Goal: Information Seeking & Learning: Check status

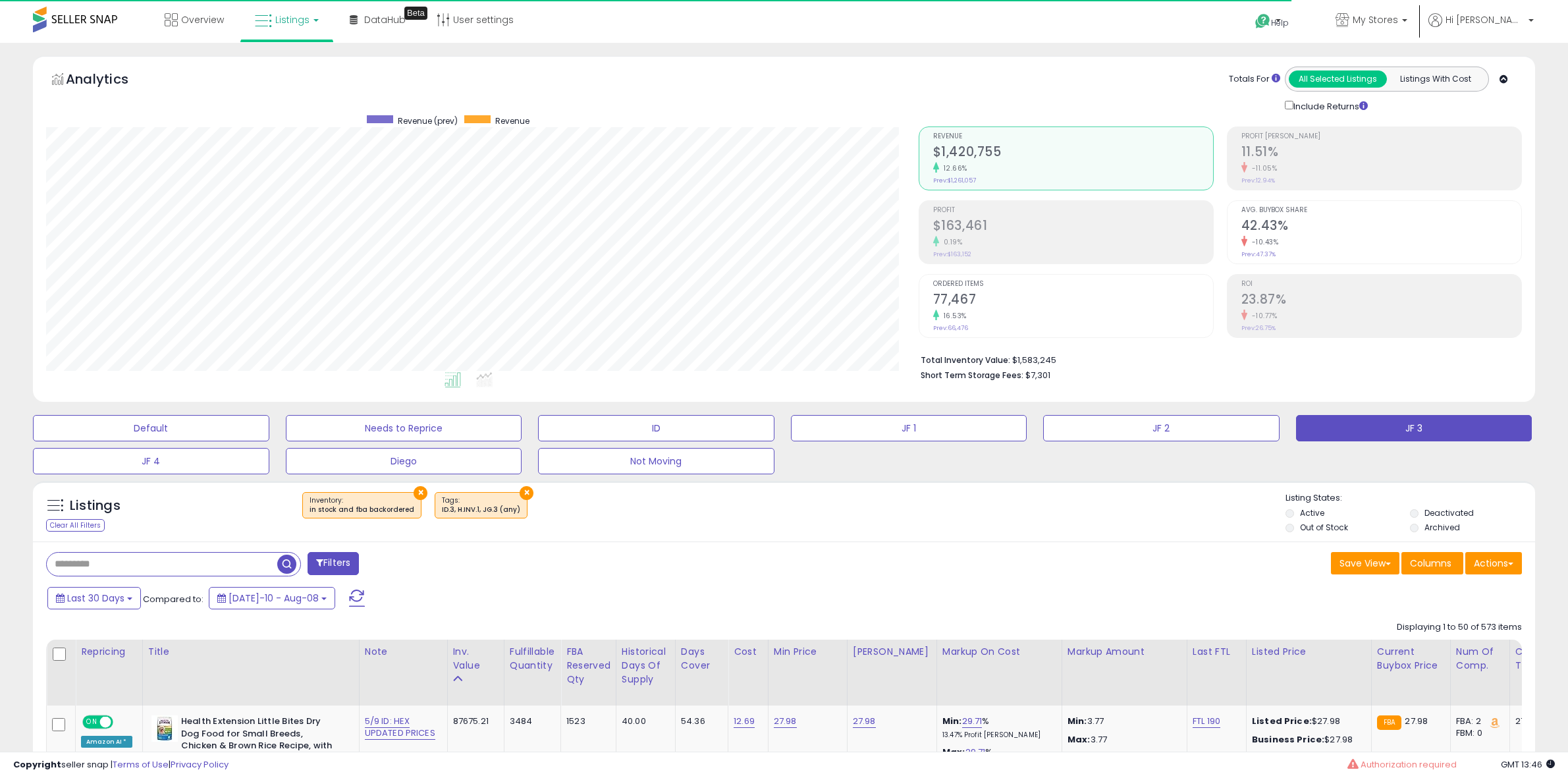
select select "**"
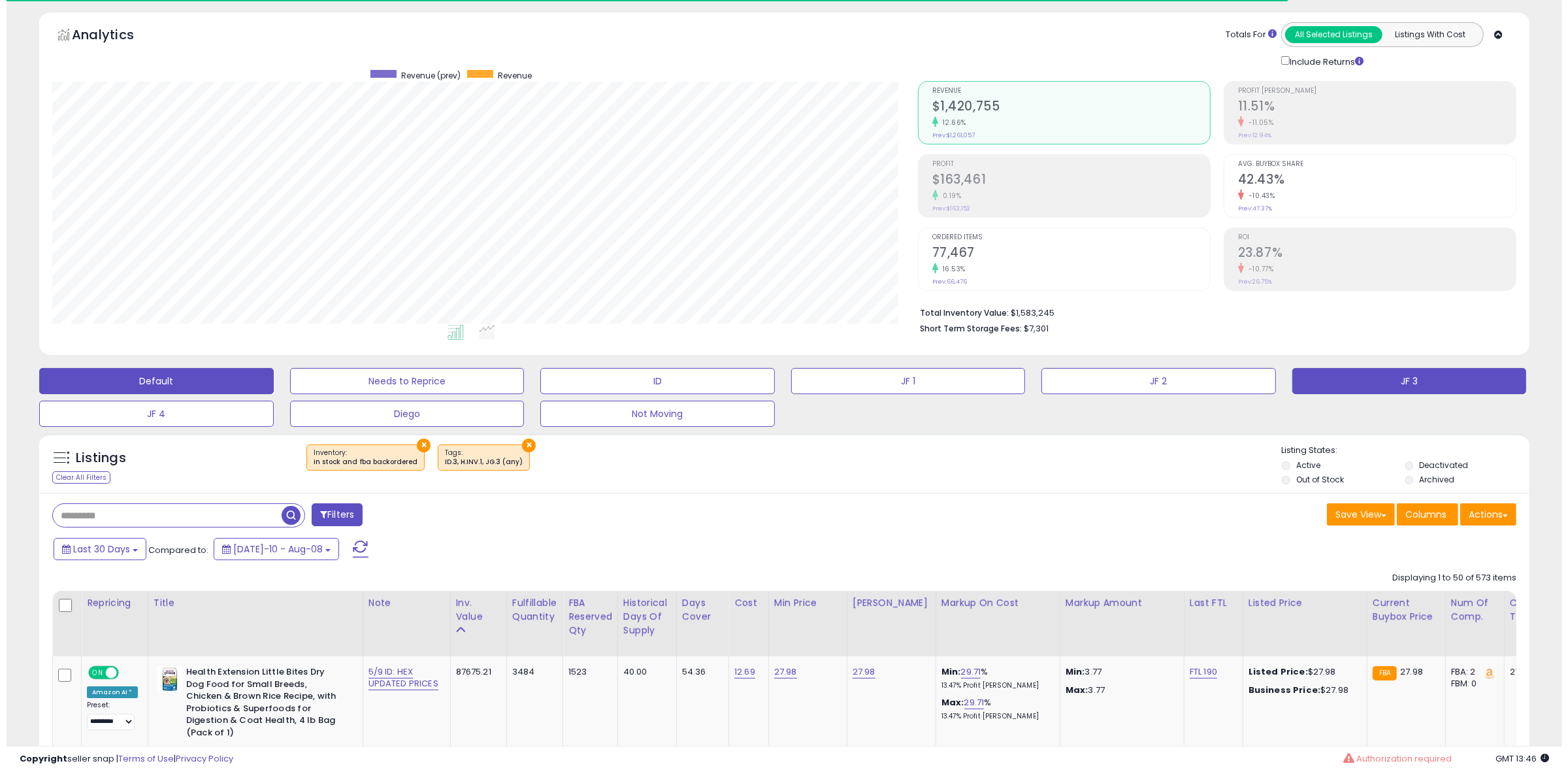
scroll to position [268, 866]
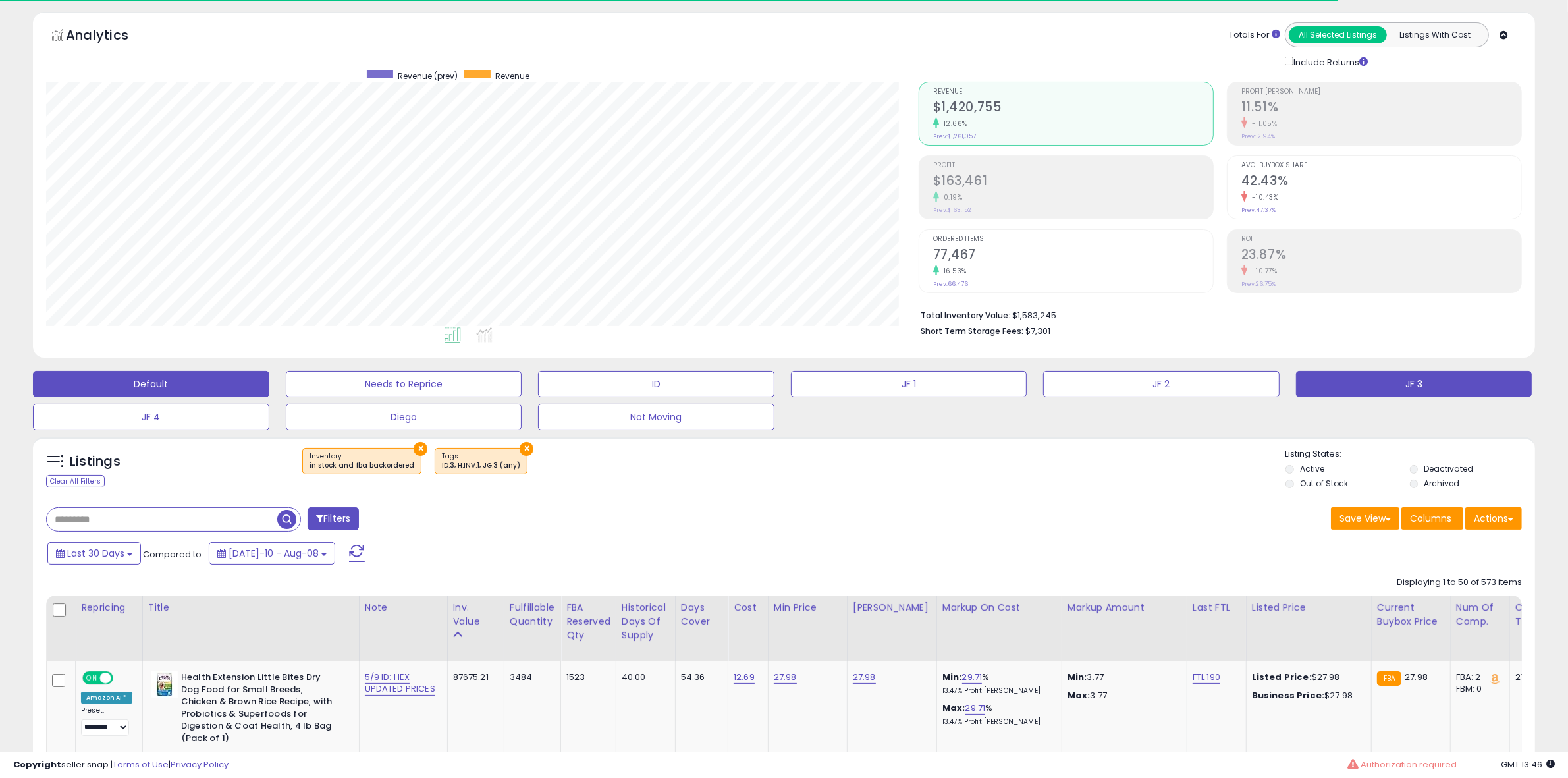
click at [108, 387] on button "Default" at bounding box center [151, 384] width 236 height 27
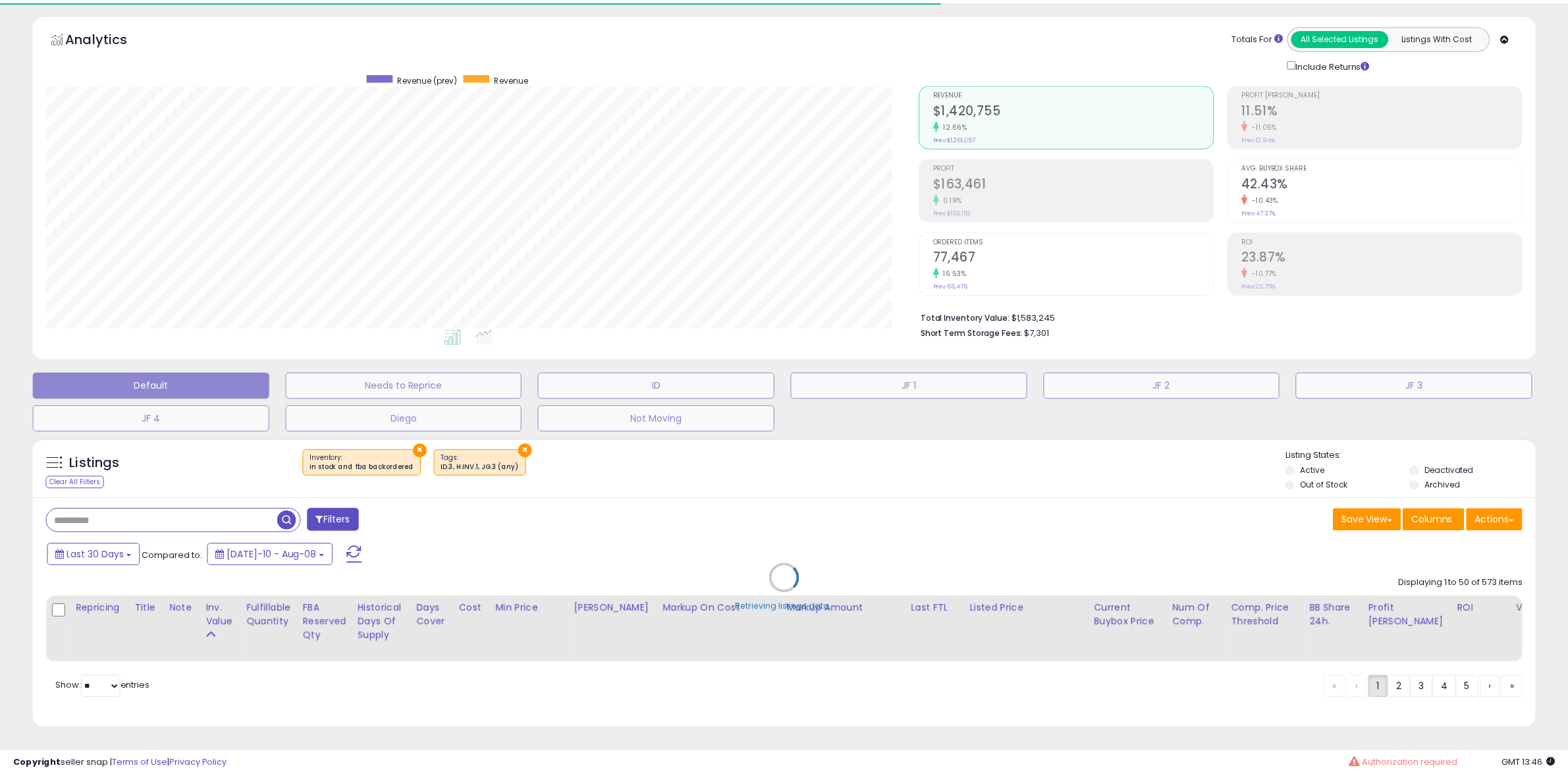
scroll to position [270, 879]
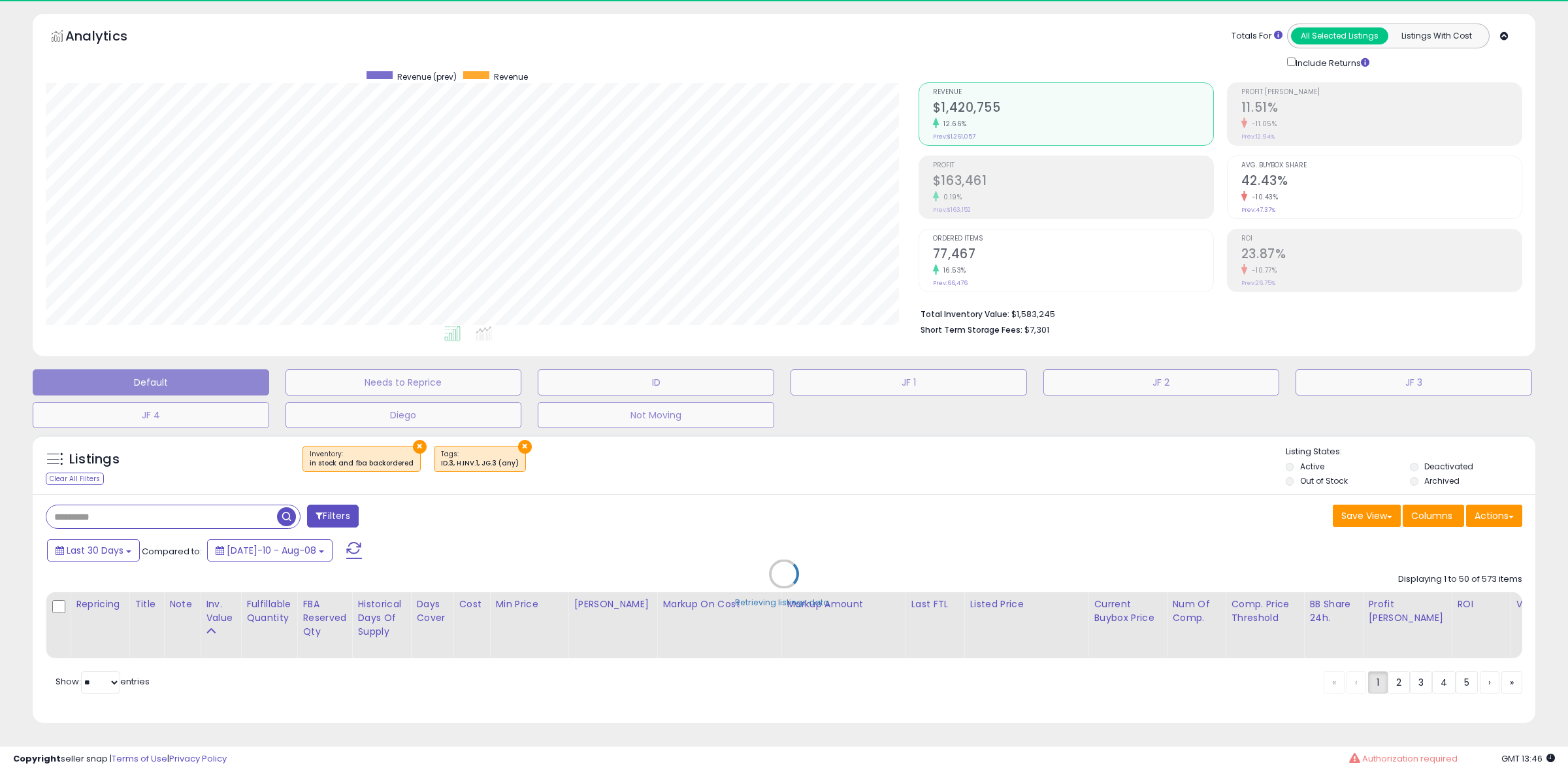
click at [96, 512] on div "Retrieving listings data.." at bounding box center [783, 583] width 1522 height 311
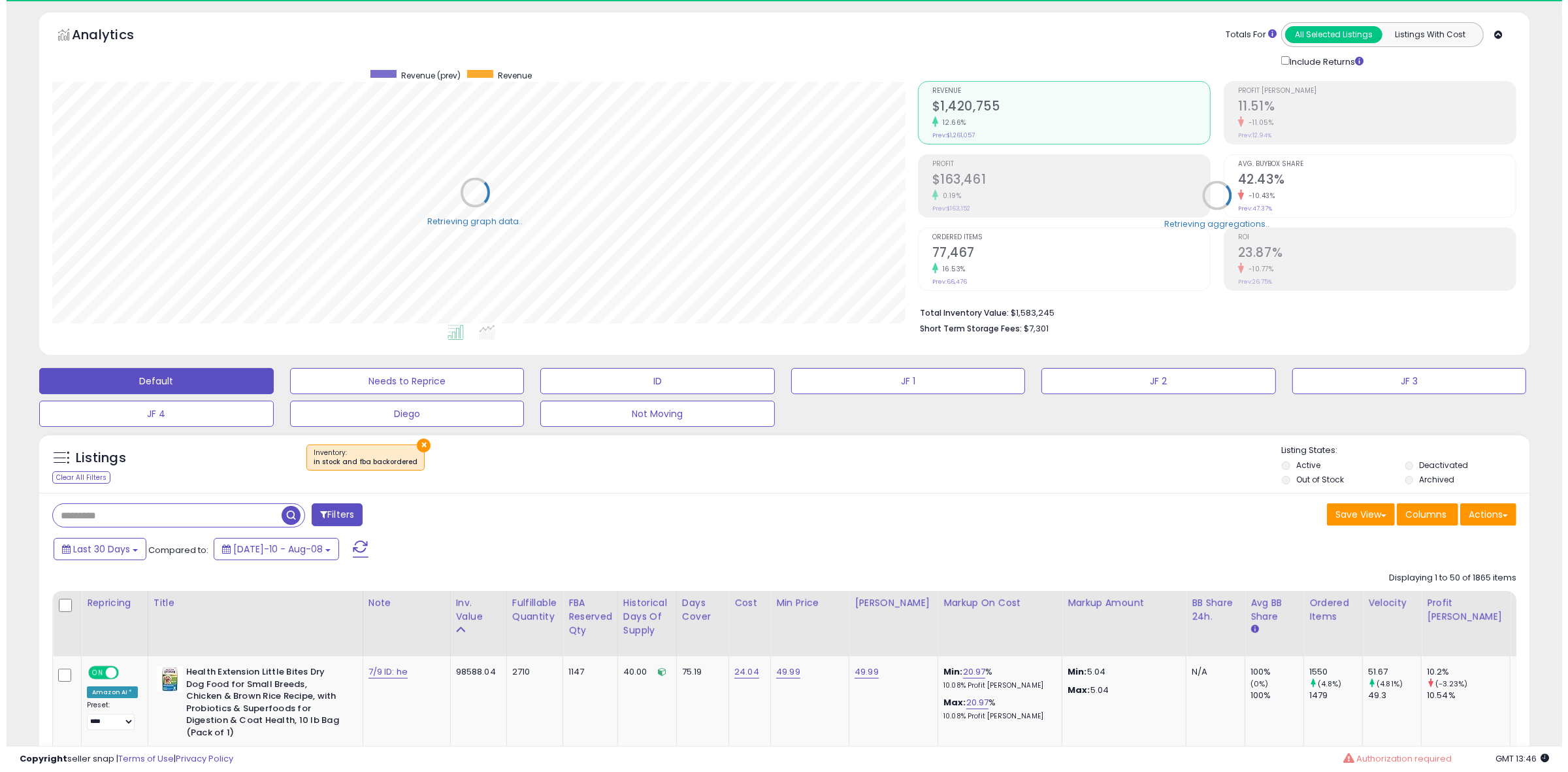
scroll to position [653246, 652606]
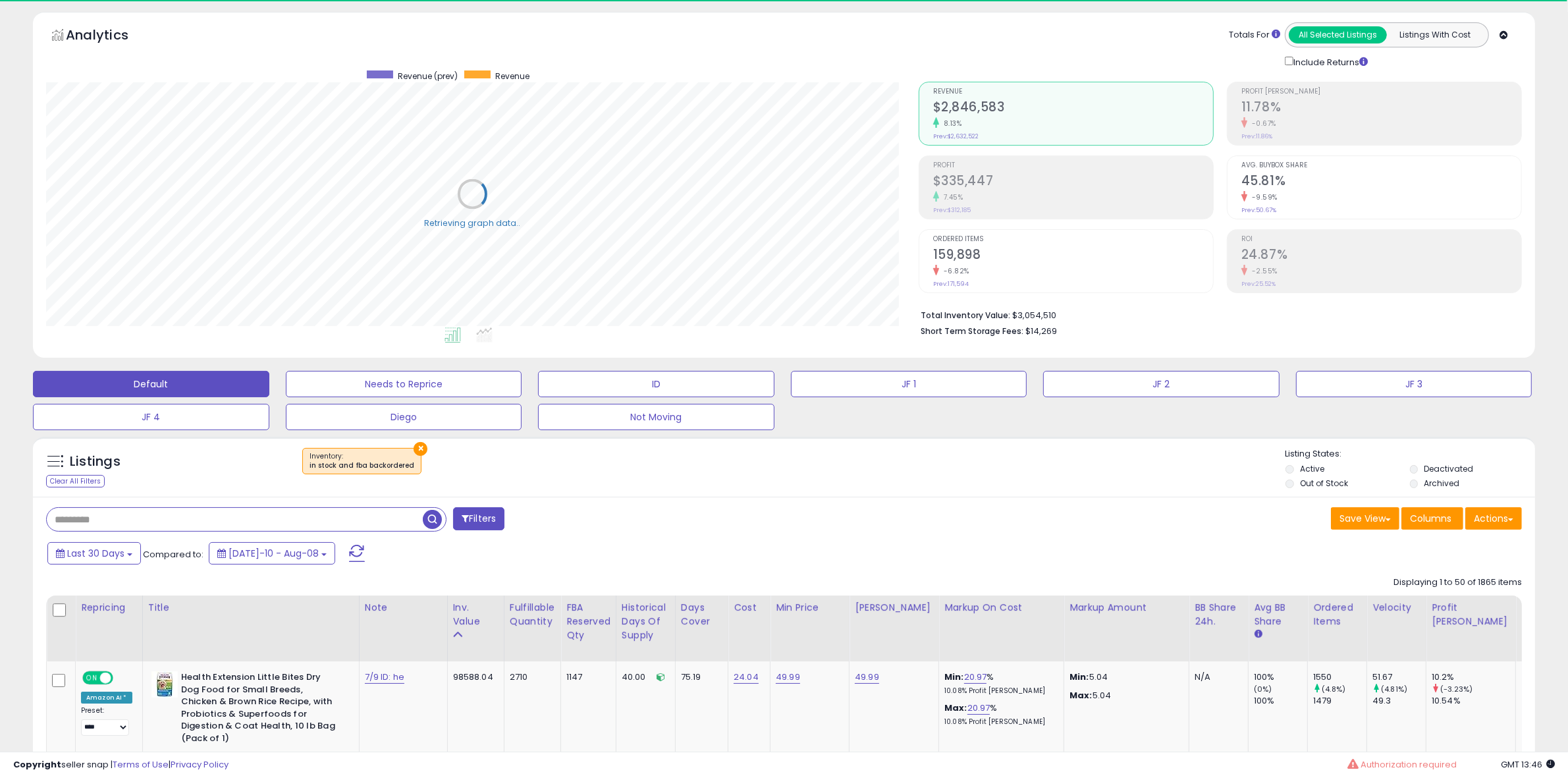
click at [97, 516] on input "text" at bounding box center [235, 519] width 376 height 23
paste input "**********"
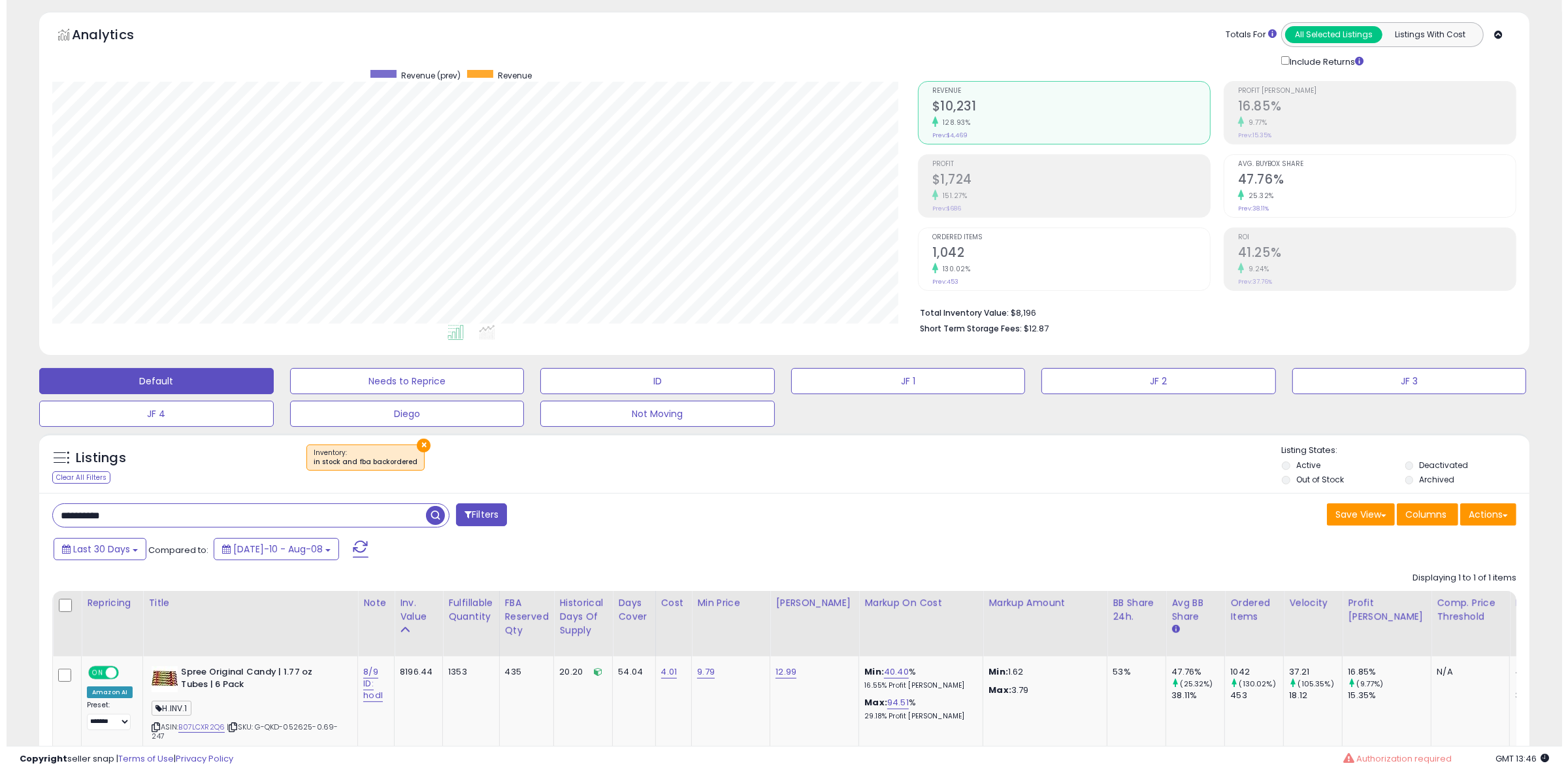
scroll to position [152, 0]
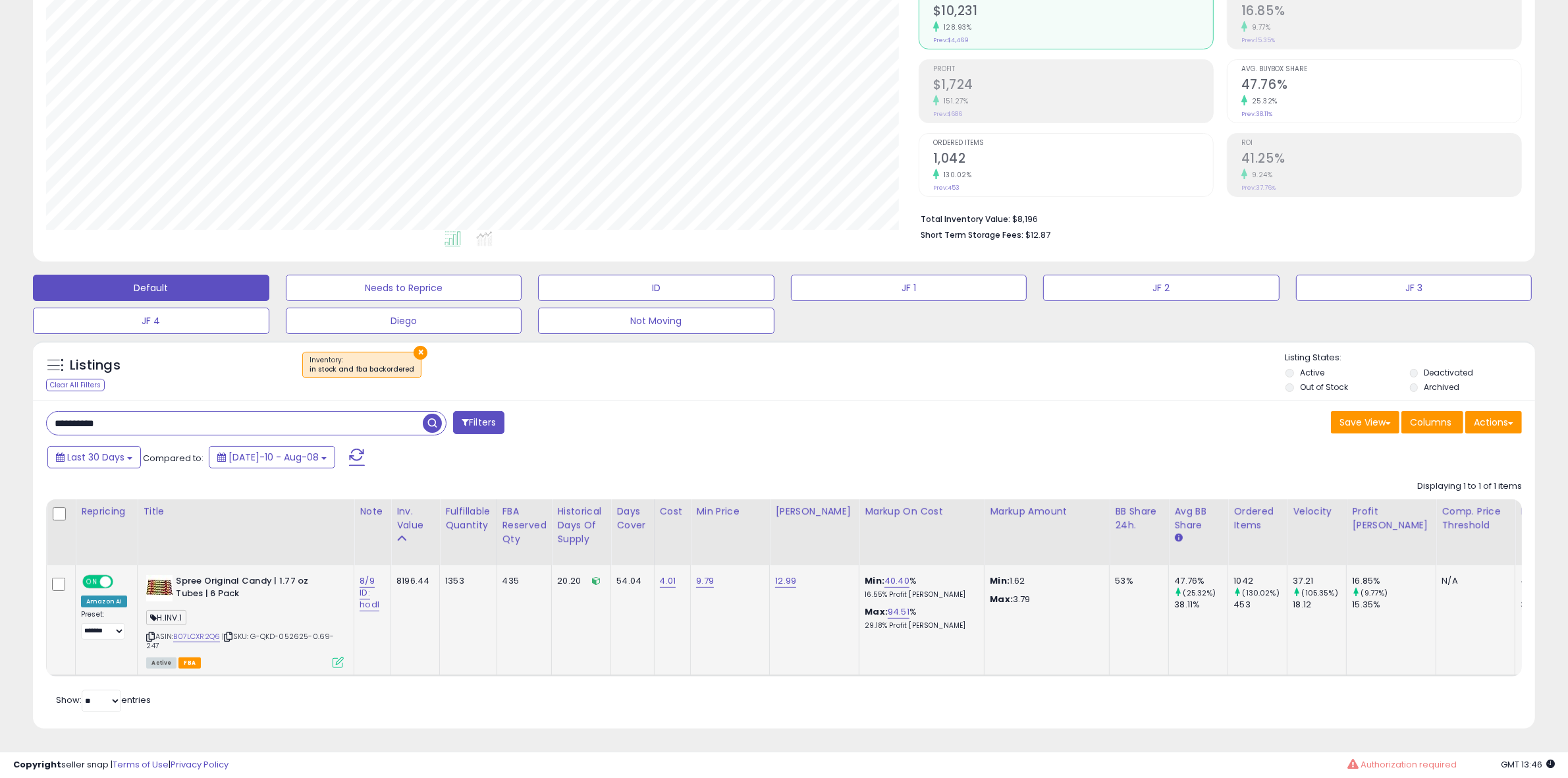
click at [328, 657] on div "Active FBA" at bounding box center [245, 661] width 198 height 9
click at [334, 657] on icon at bounding box center [338, 662] width 11 height 11
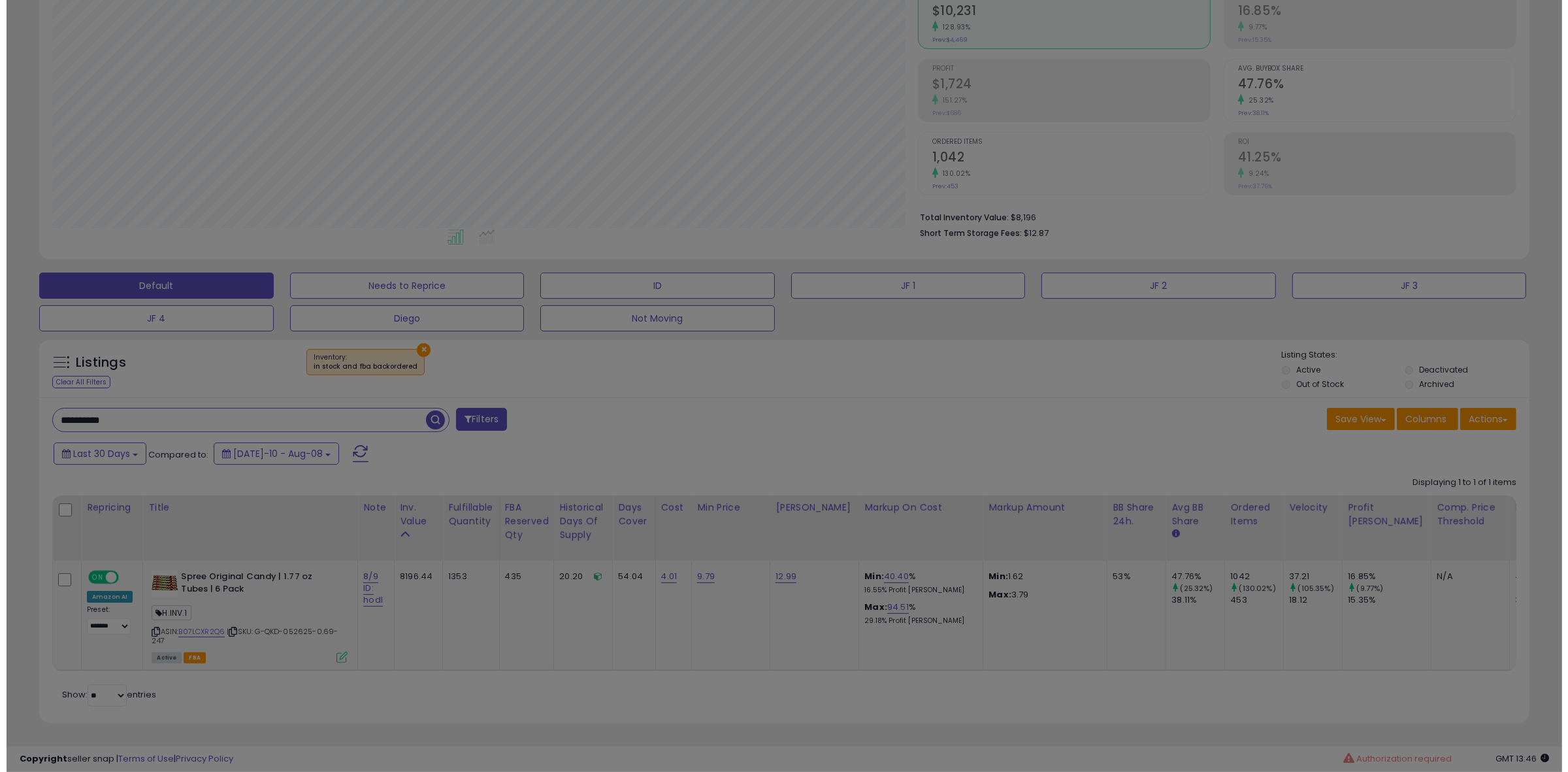
scroll to position [268, 872]
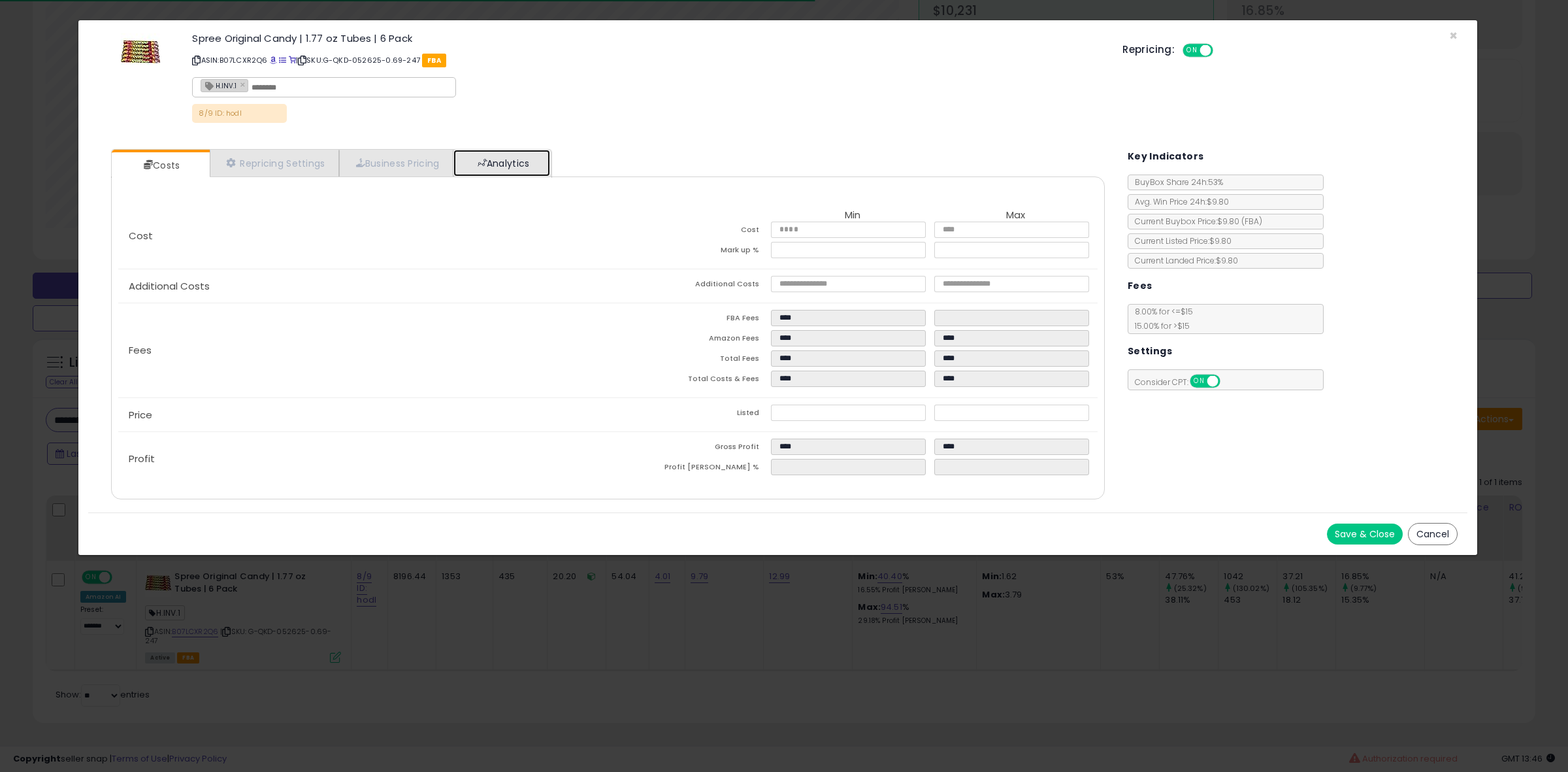
click at [533, 171] on link "Analytics" at bounding box center [502, 162] width 96 height 27
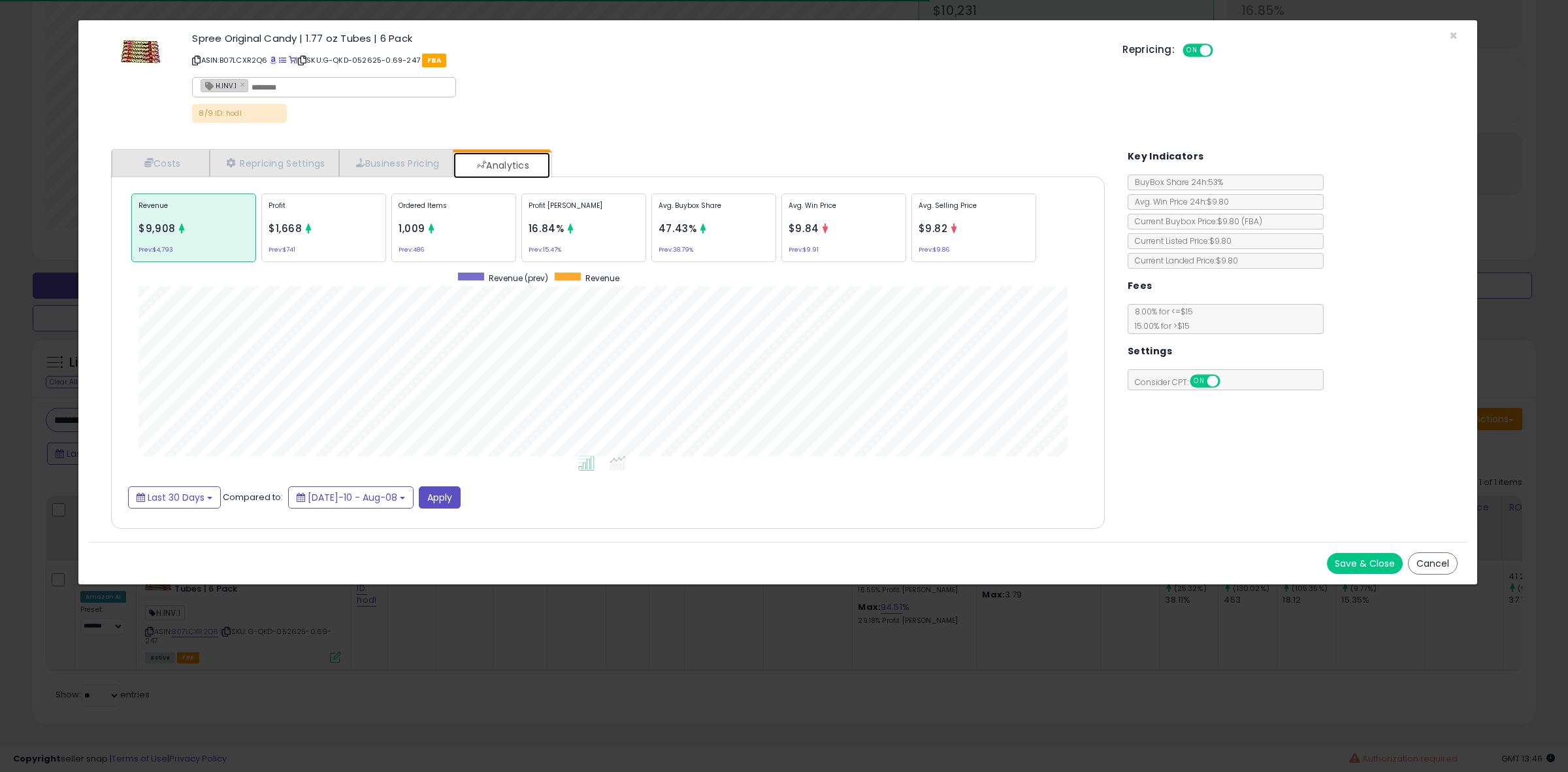
scroll to position [402, 1019]
click at [654, 214] on div "Avg. Buybox Share 47.43% Prev: 38.79%" at bounding box center [713, 227] width 125 height 68
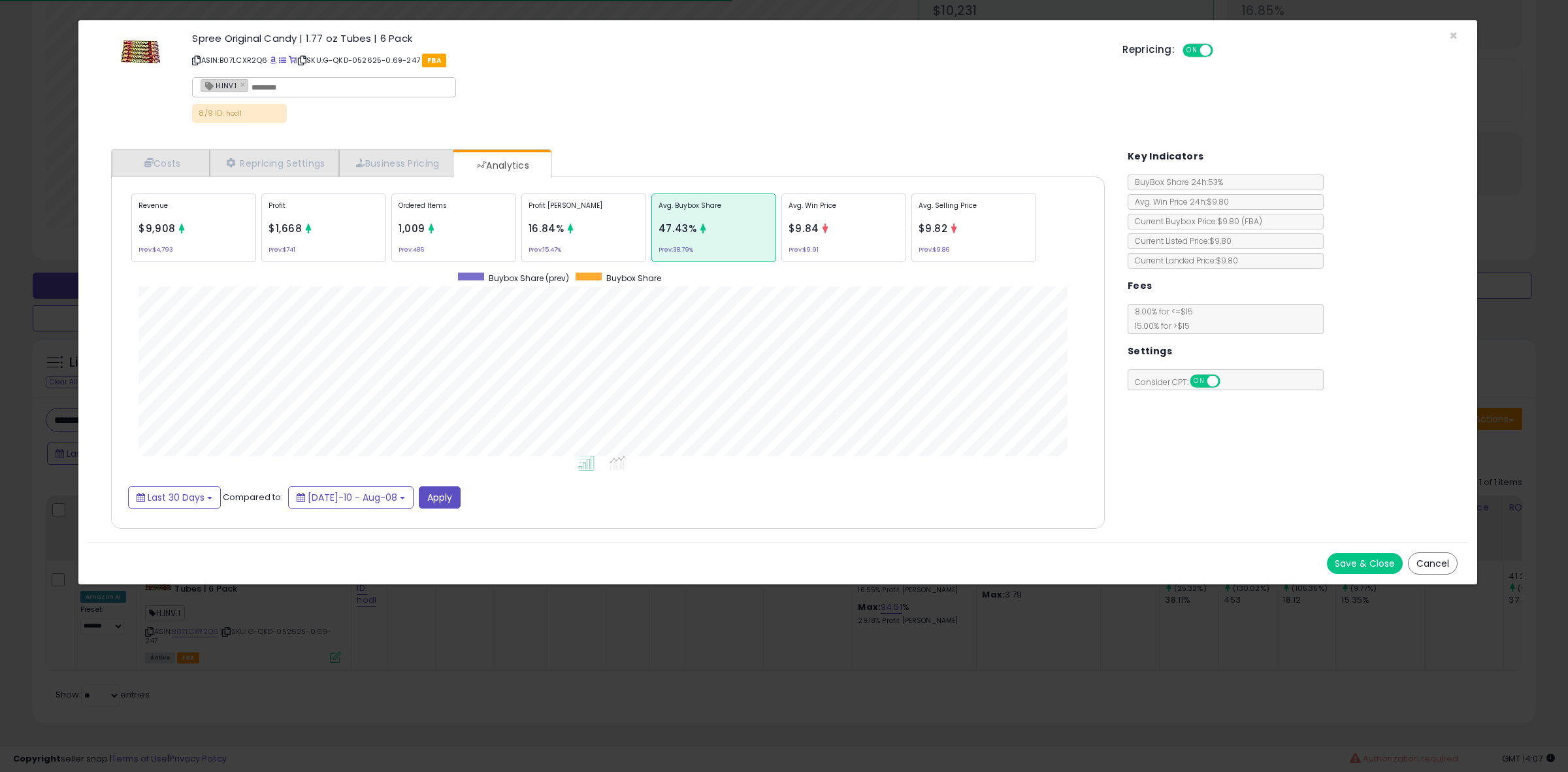
click at [14, 464] on div "× Close Spree Original Candy | 1.77 oz Tubes | 6 Pack ASIN: B07LCXR2Q6 | SKU: G…" at bounding box center [784, 386] width 1568 height 772
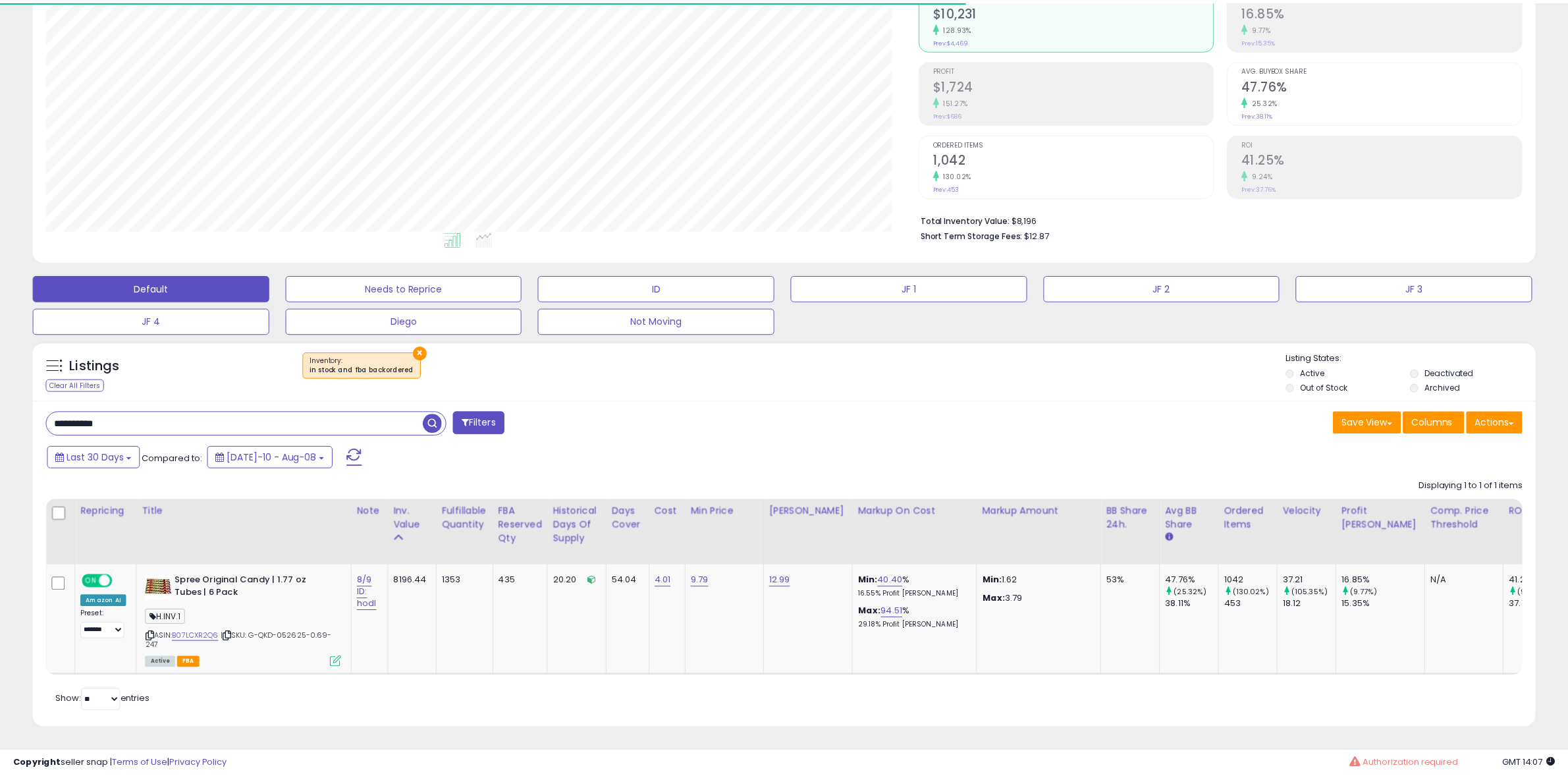
scroll to position [658323, 657660]
click at [133, 411] on input "**********" at bounding box center [235, 423] width 376 height 23
paste input "text"
type input "**********"
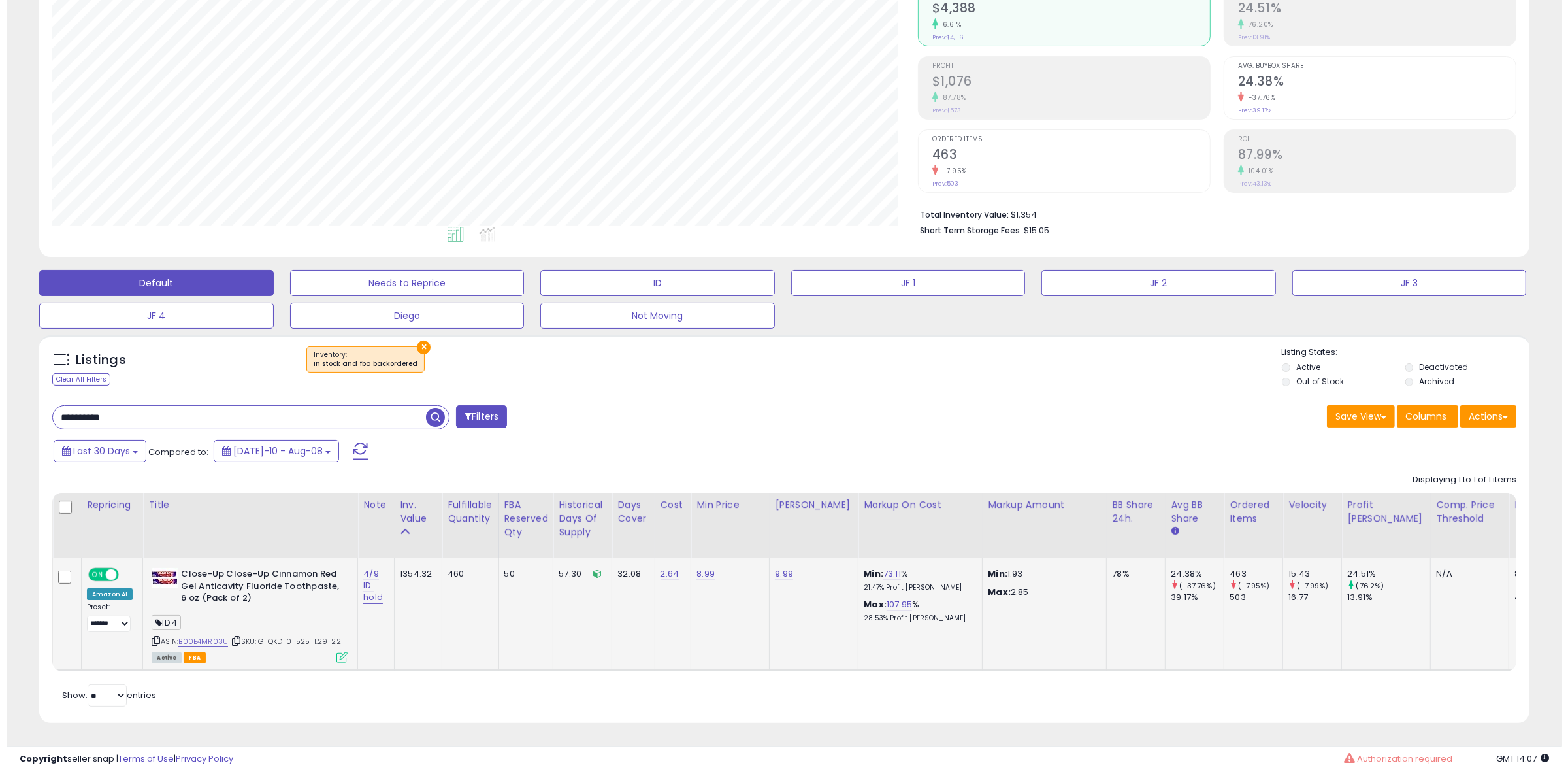
scroll to position [268, 866]
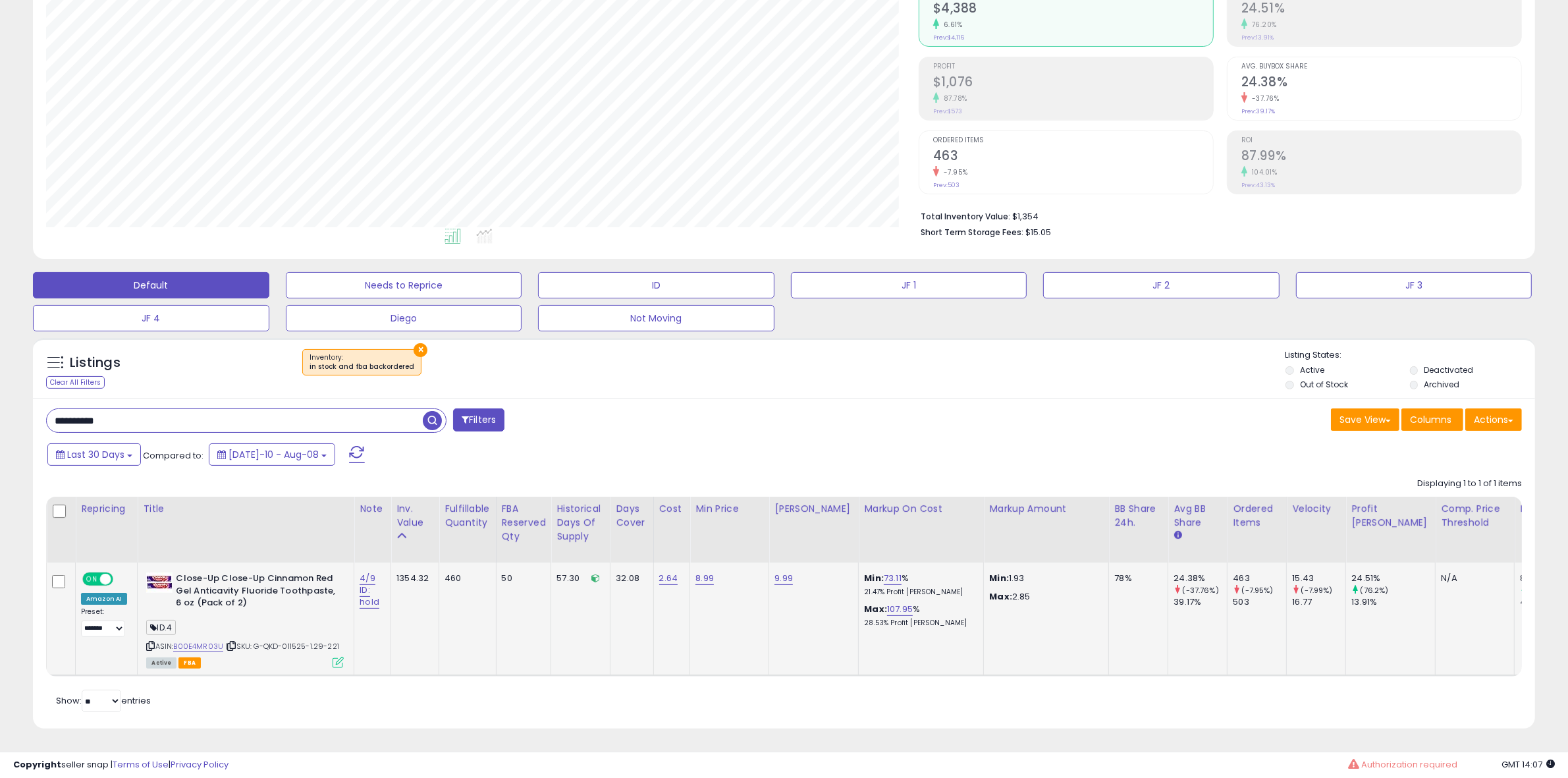
click at [328, 657] on td "Close-Up Close-Up Cinnamon Red Gel Anticavity Fluoride Toothpaste, 6 oz (Pack o…" at bounding box center [246, 619] width 217 height 113
click at [334, 657] on icon at bounding box center [338, 662] width 11 height 11
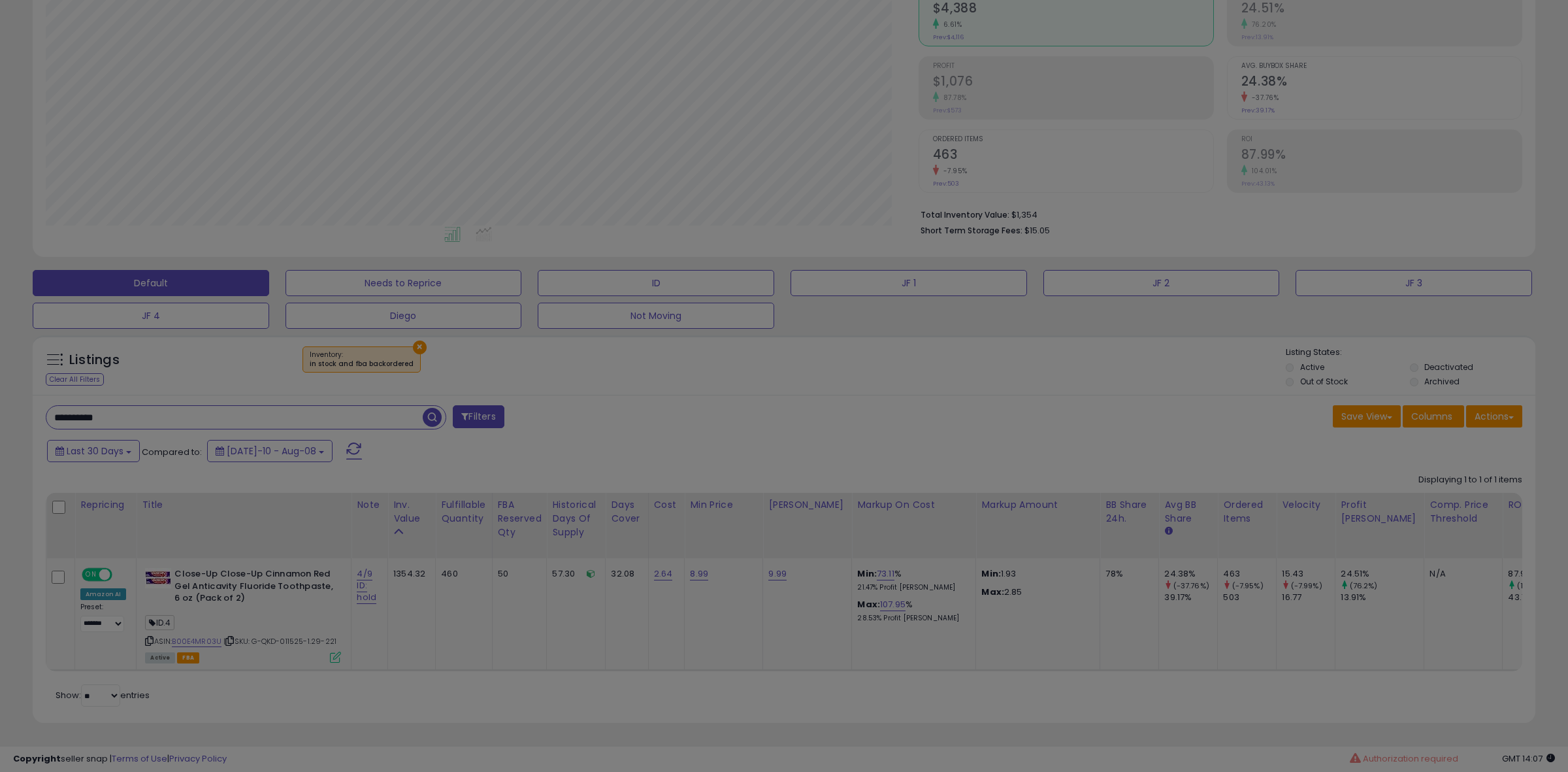
scroll to position [653246, 652598]
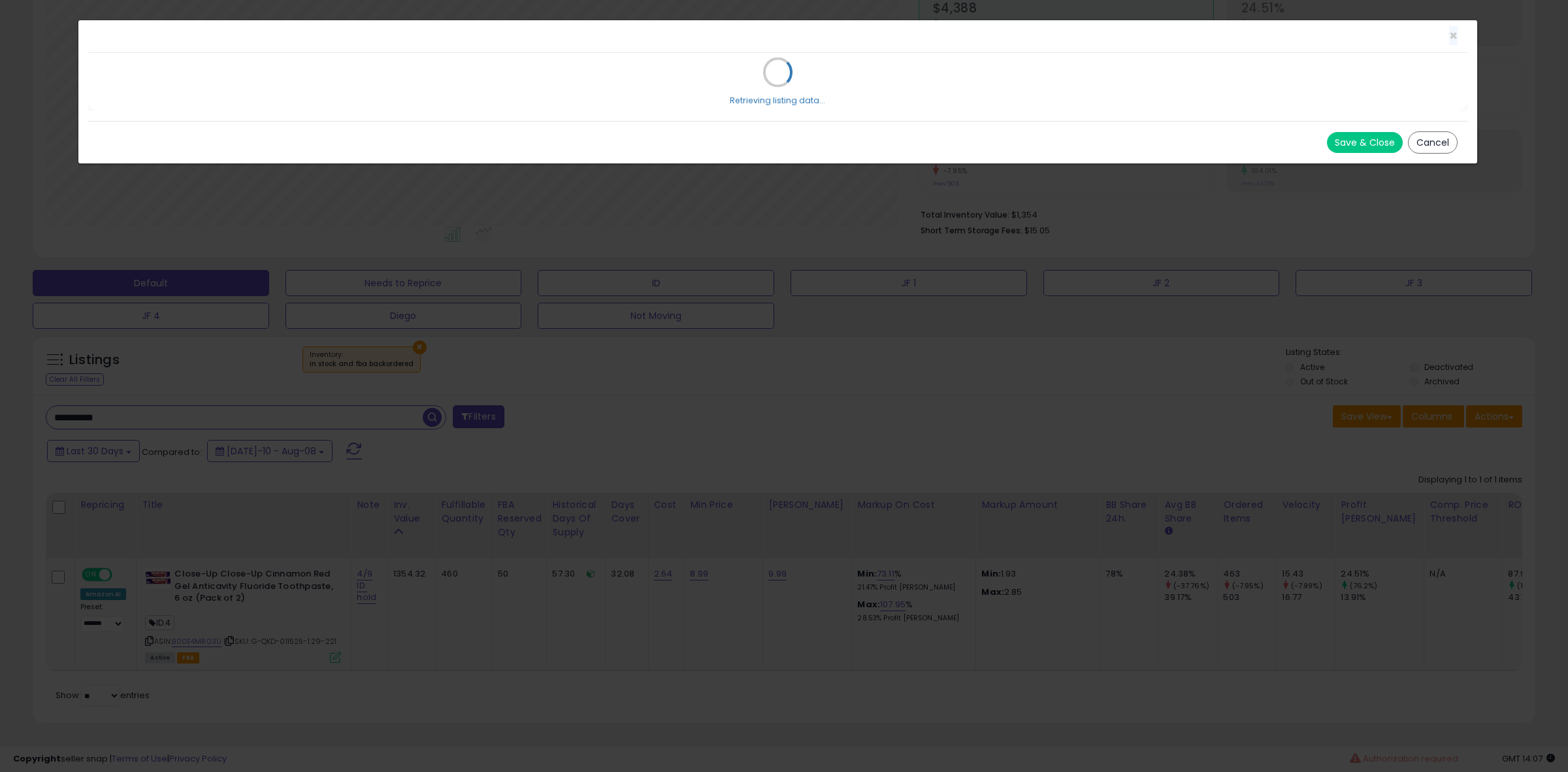
click at [331, 650] on div "× Close Retrieving listing data... Save & Close Cancel" at bounding box center [784, 386] width 1568 height 772
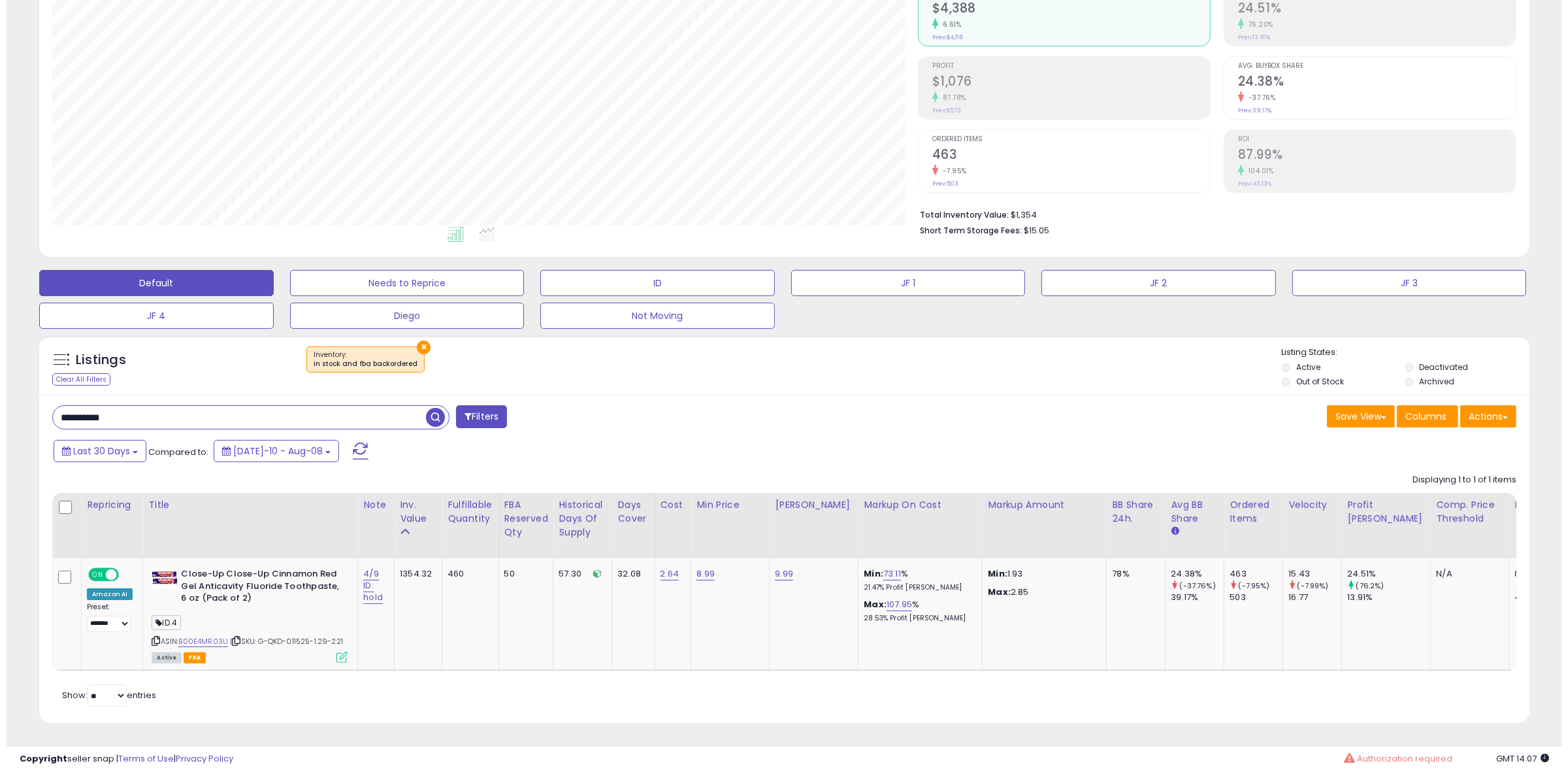
scroll to position [653246, 652606]
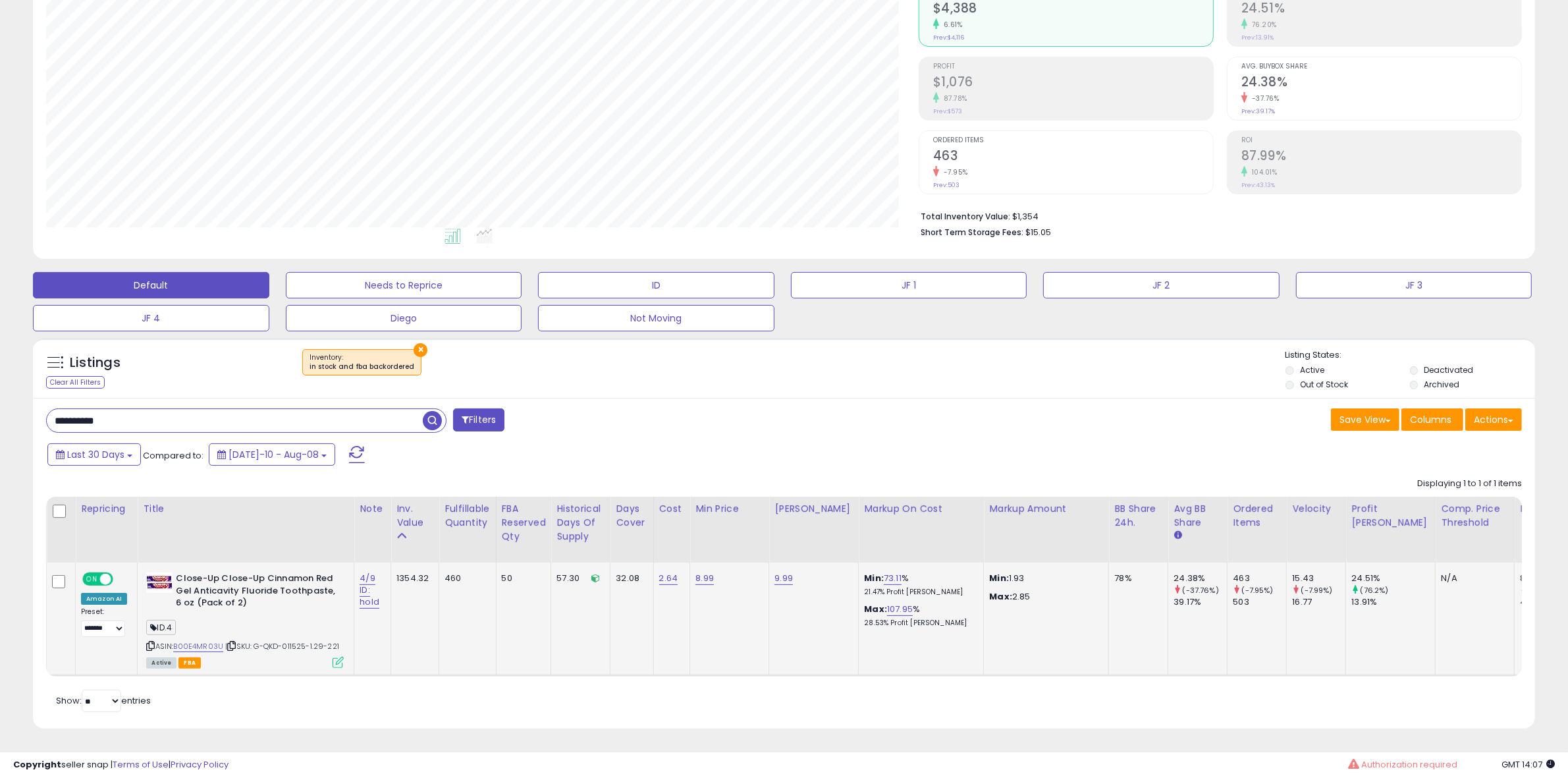
click at [341, 657] on icon at bounding box center [338, 662] width 11 height 11
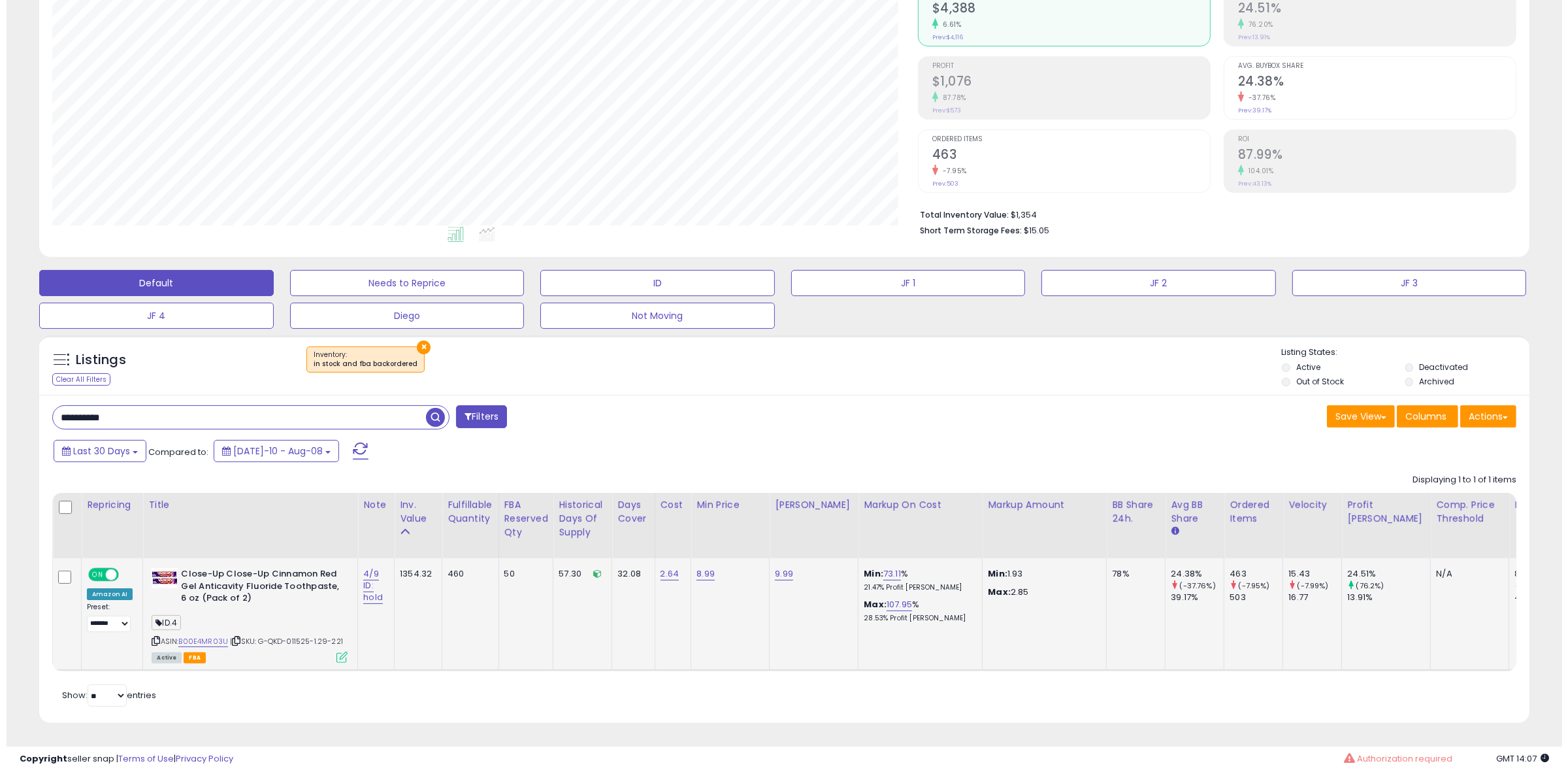
scroll to position [268, 872]
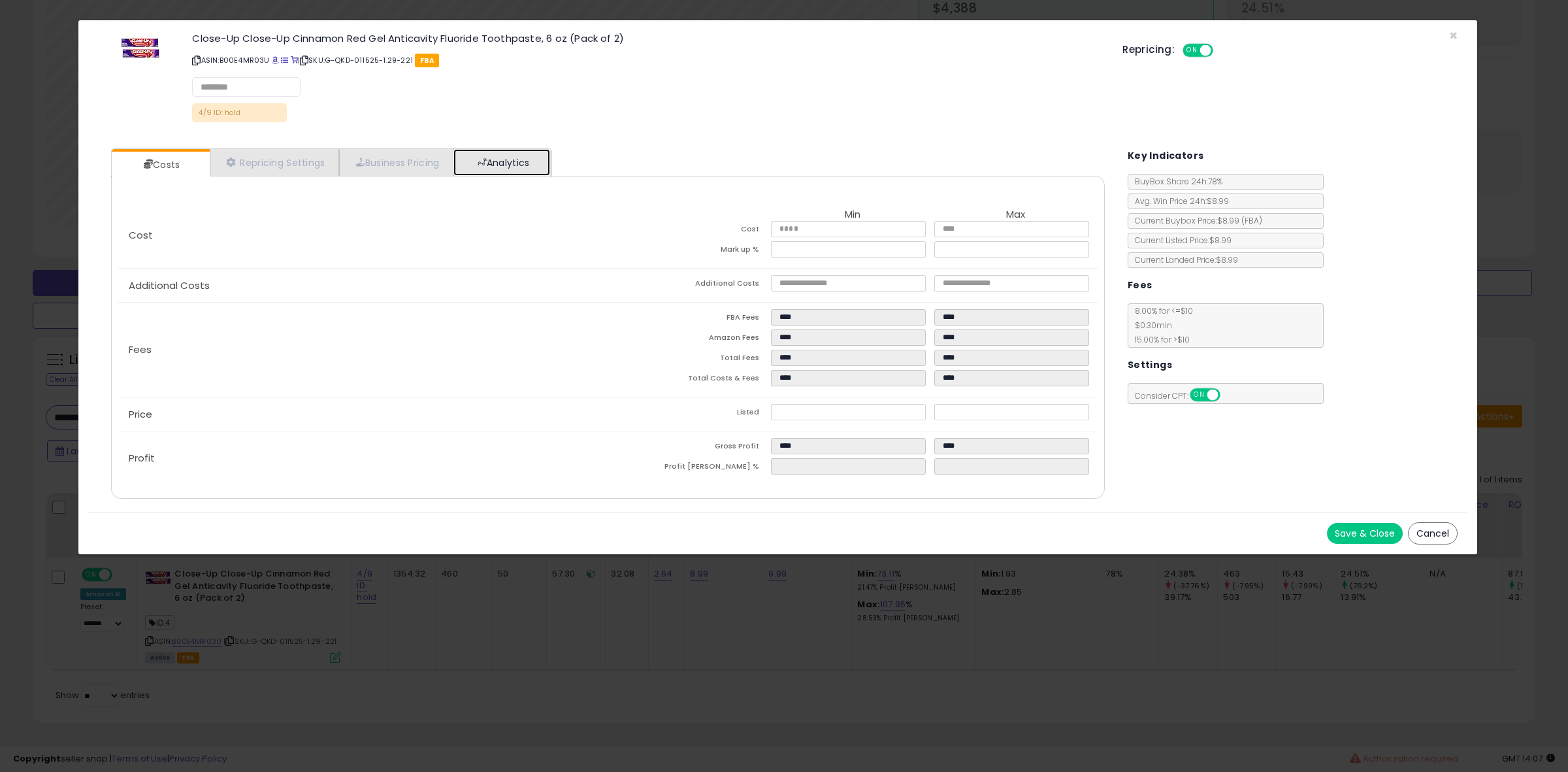
click at [543, 171] on link "Analytics" at bounding box center [502, 161] width 96 height 27
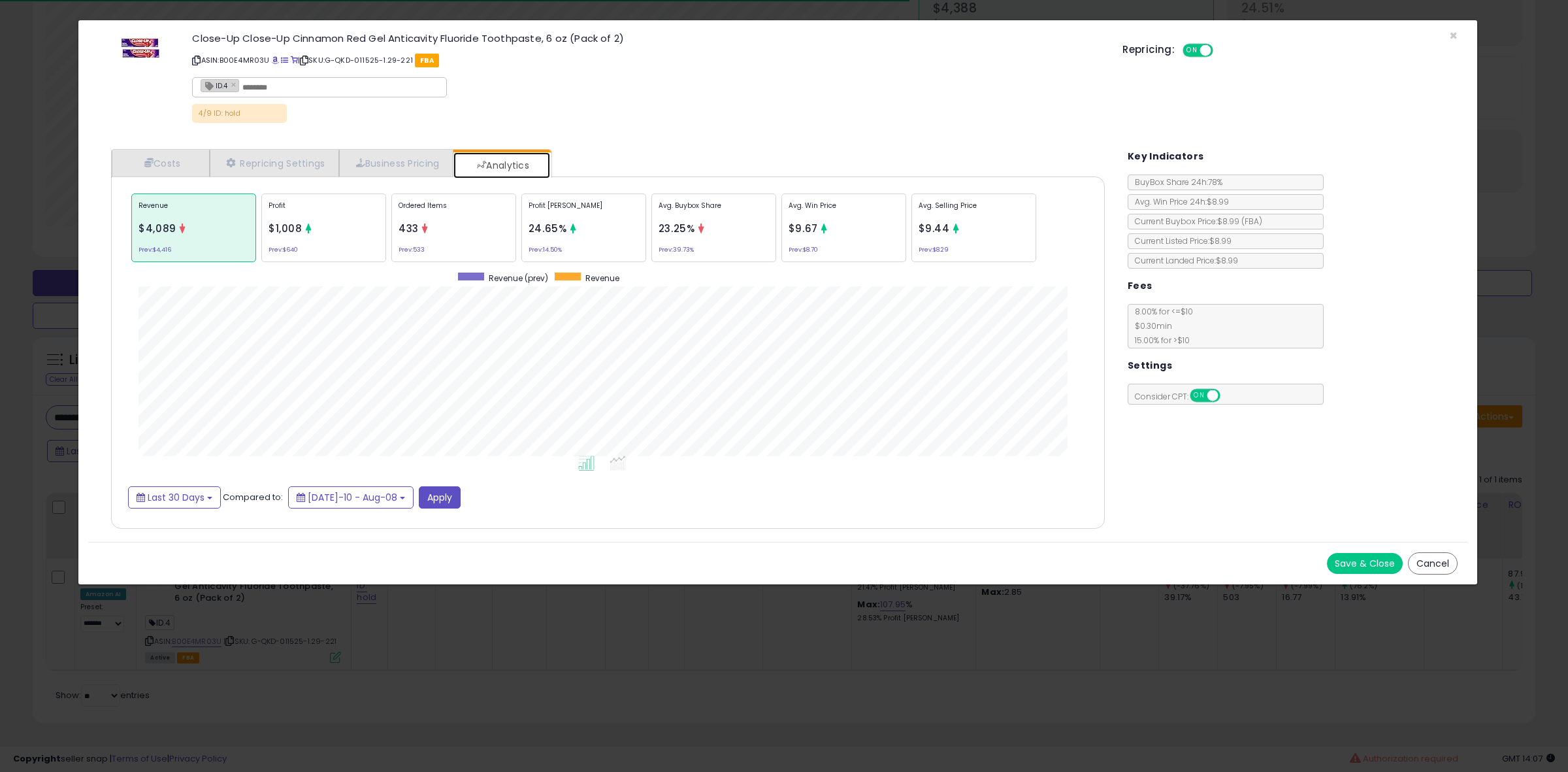
scroll to position [402, 1019]
click at [696, 249] on div "Avg. Buybox Share 23.25% Prev: 39.73%" at bounding box center [713, 227] width 125 height 68
